Goal: Task Accomplishment & Management: Manage account settings

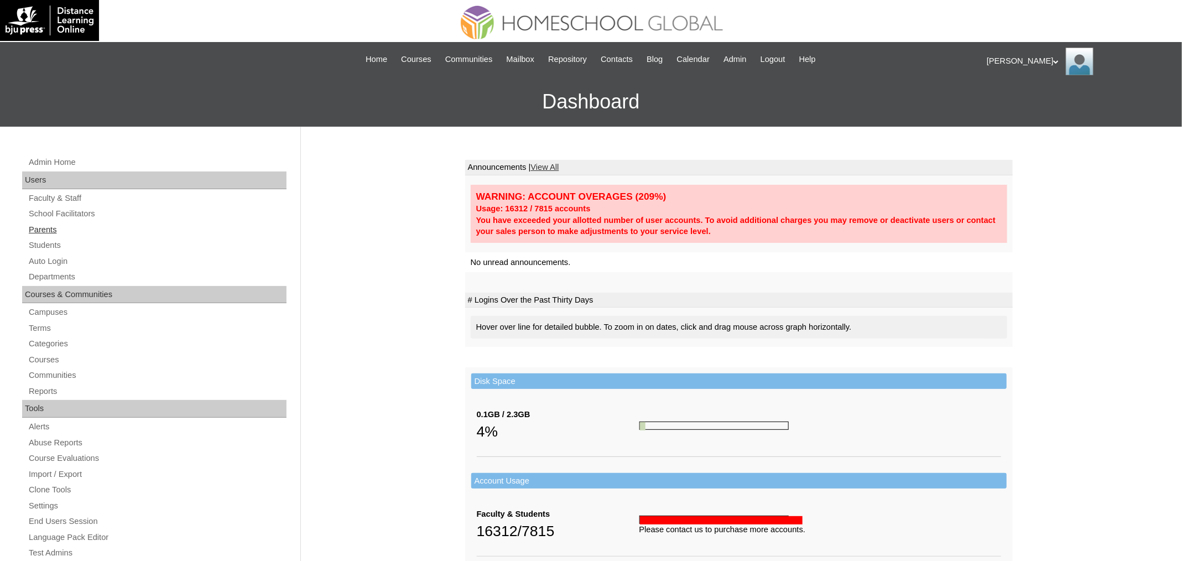
click at [49, 231] on link "Parents" at bounding box center [157, 230] width 259 height 14
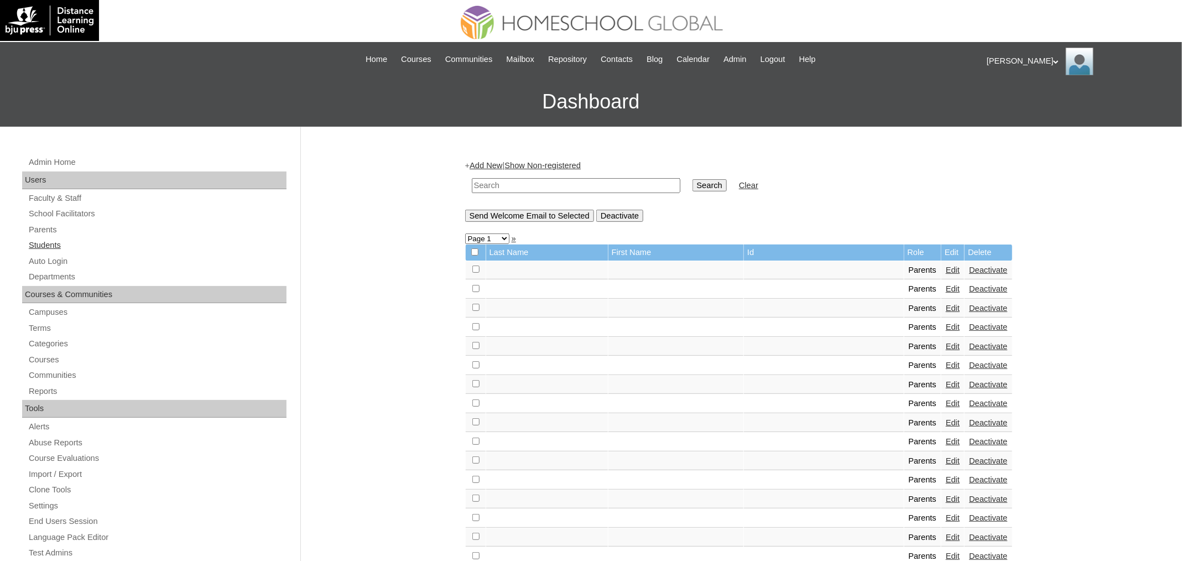
click at [60, 243] on link "Students" at bounding box center [157, 245] width 259 height 14
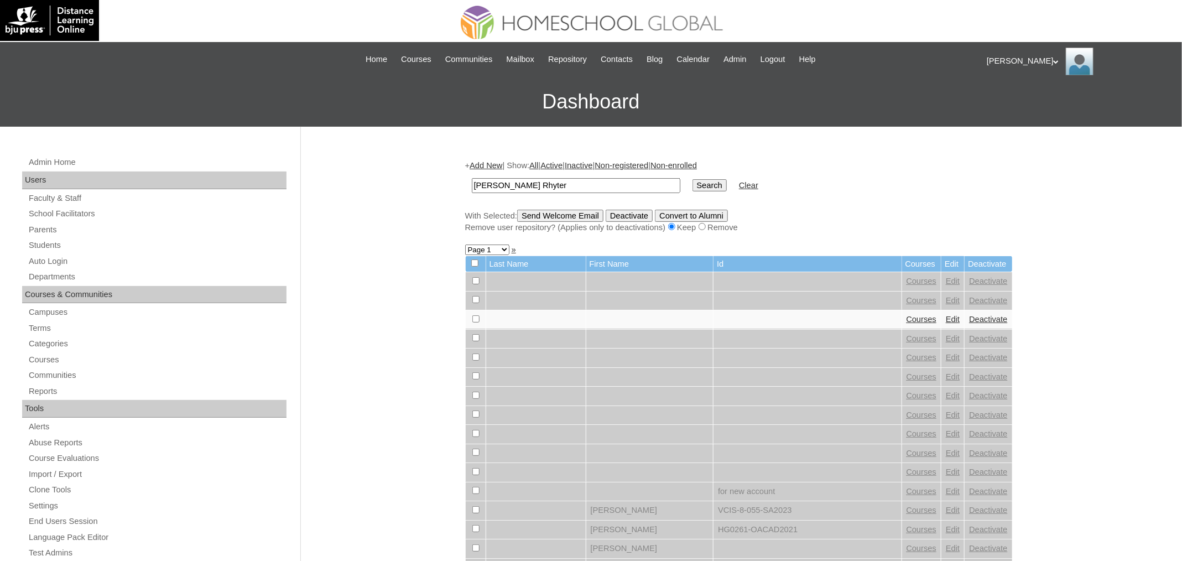
type input "[PERSON_NAME] Rhyter"
click at [692, 179] on input "Search" at bounding box center [709, 185] width 34 height 12
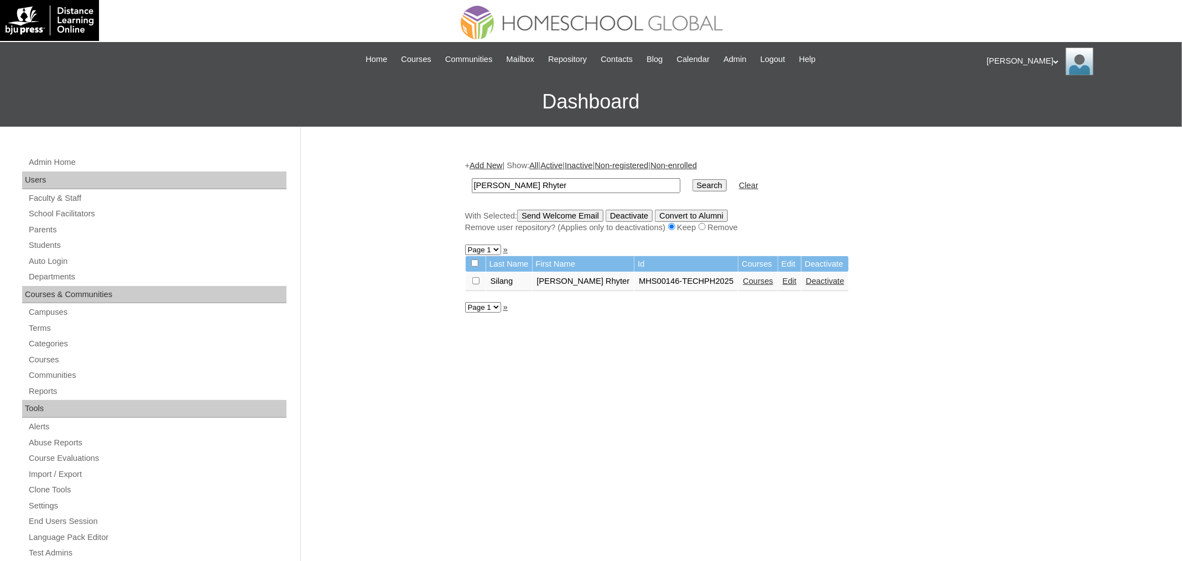
click at [792, 283] on link "Edit" at bounding box center [789, 280] width 14 height 9
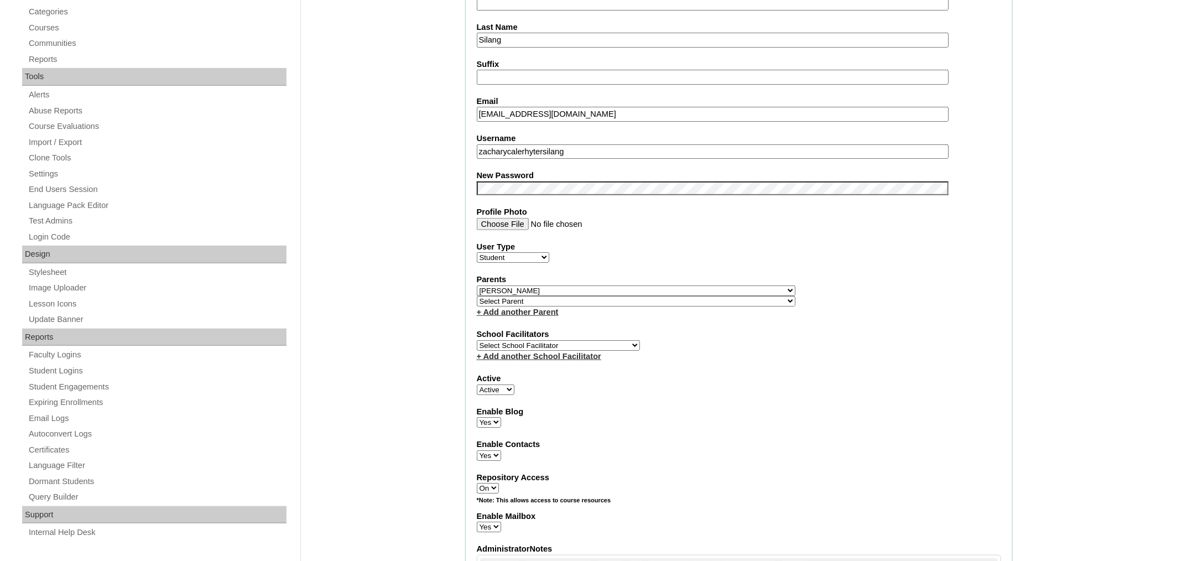
scroll to position [323, 0]
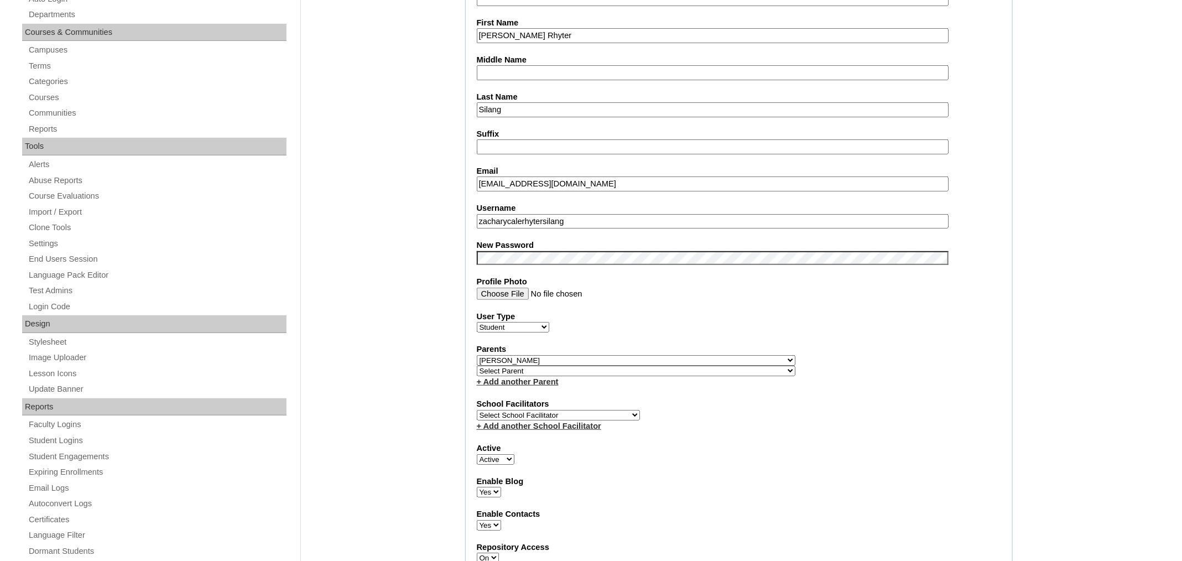
scroll to position [262, 0]
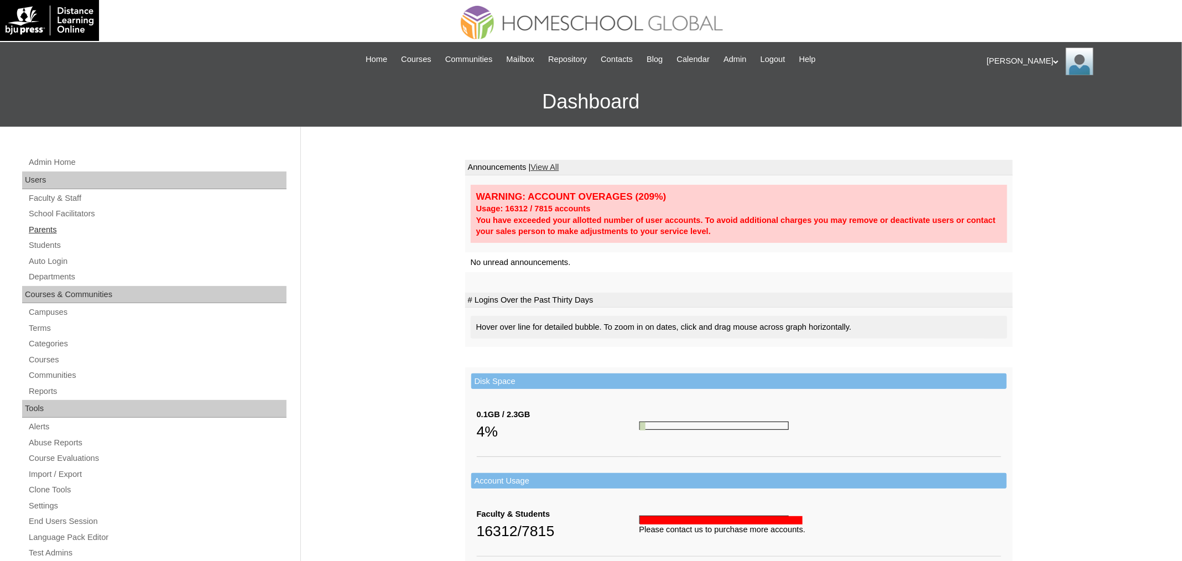
click at [69, 231] on link "Parents" at bounding box center [157, 230] width 259 height 14
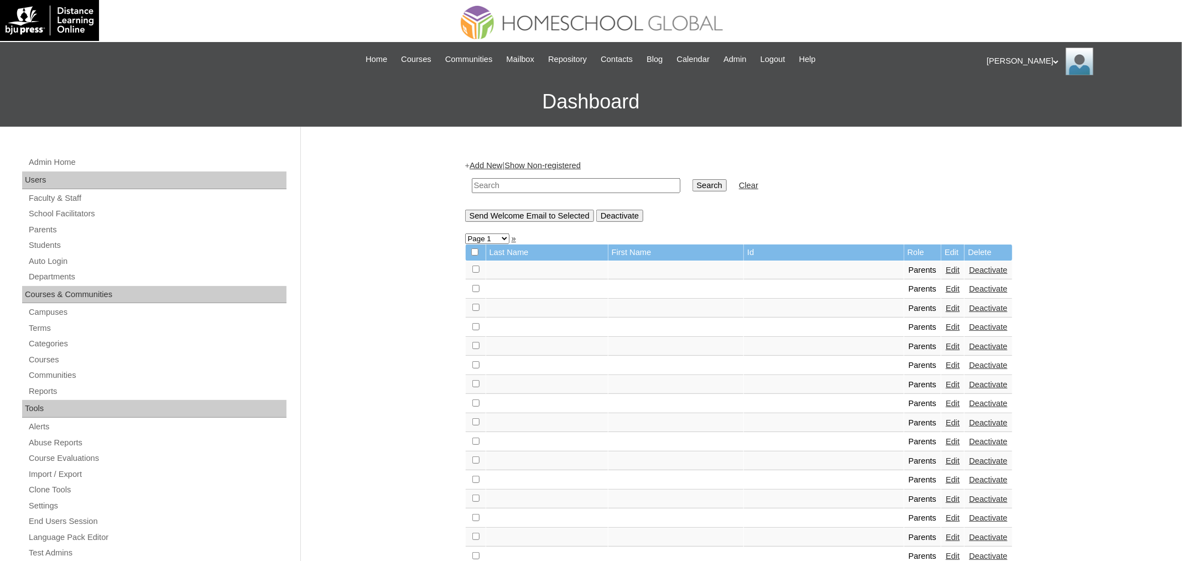
click at [604, 182] on input "text" at bounding box center [576, 185] width 208 height 15
paste input "MHP0117-TECHPH2025"
type input "MHP0117-TECHPH2025"
click at [700, 186] on input "Search" at bounding box center [709, 185] width 34 height 12
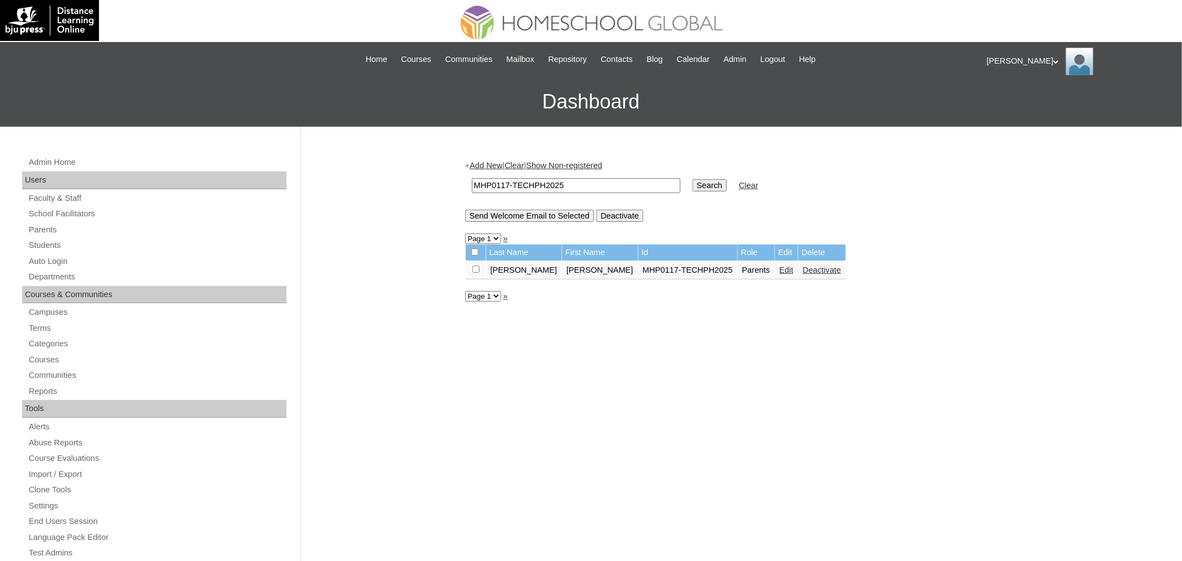
click at [779, 265] on link "Edit" at bounding box center [786, 269] width 14 height 9
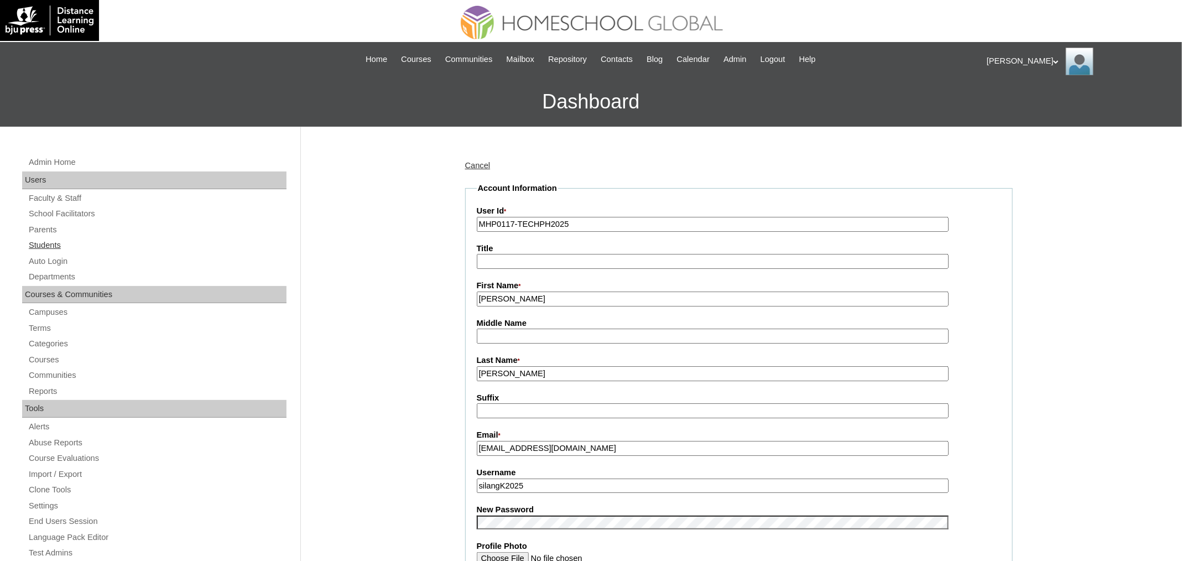
click at [55, 248] on link "Students" at bounding box center [157, 245] width 259 height 14
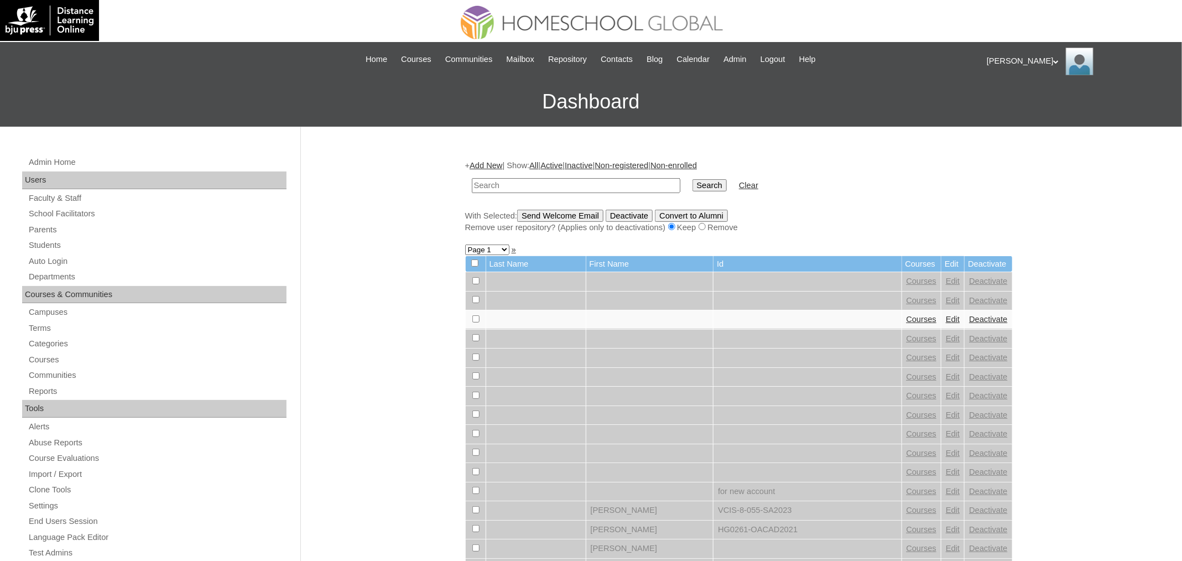
paste input "MHS00146-TECHPH2025"
type input "MHS00146-TECHPH2025"
click at [710, 185] on input "Search" at bounding box center [709, 185] width 34 height 12
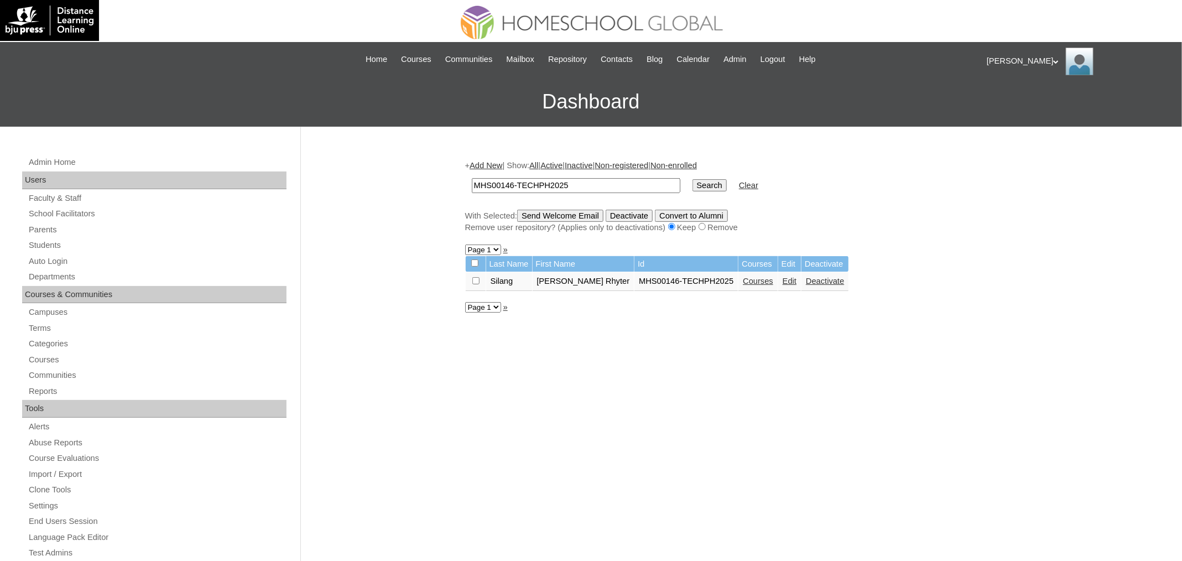
click at [792, 279] on link "Edit" at bounding box center [789, 280] width 14 height 9
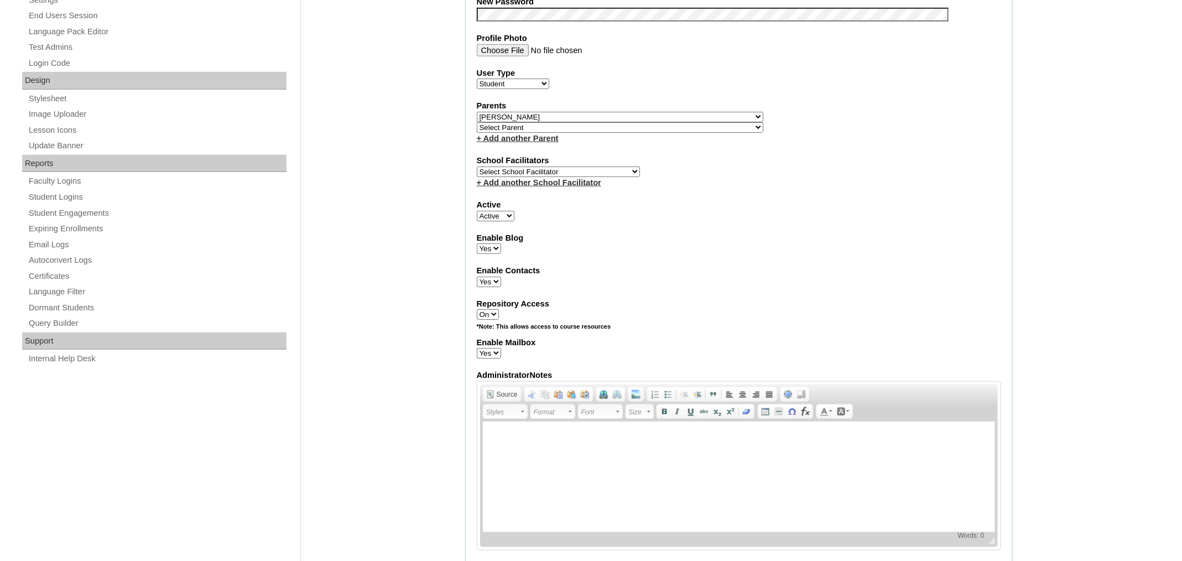
scroll to position [503, 0]
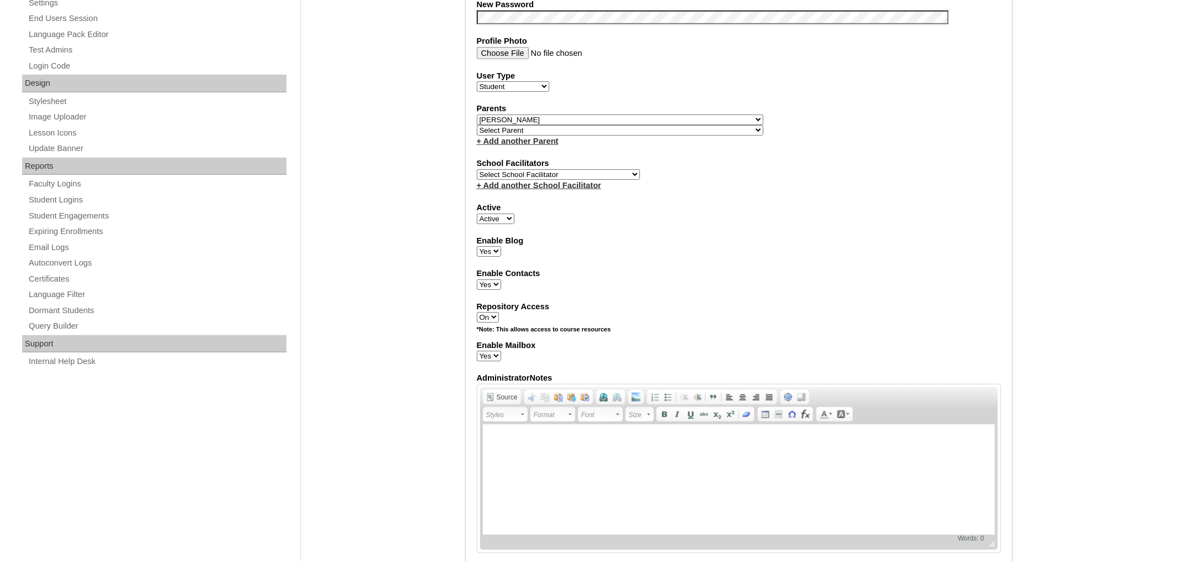
click at [537, 114] on select "Select Parent , , , , , , , , , , , , , , , , , , , , , , , , , , , , , , , , ,…" at bounding box center [620, 119] width 286 height 11
